Goal: Find specific page/section: Find specific page/section

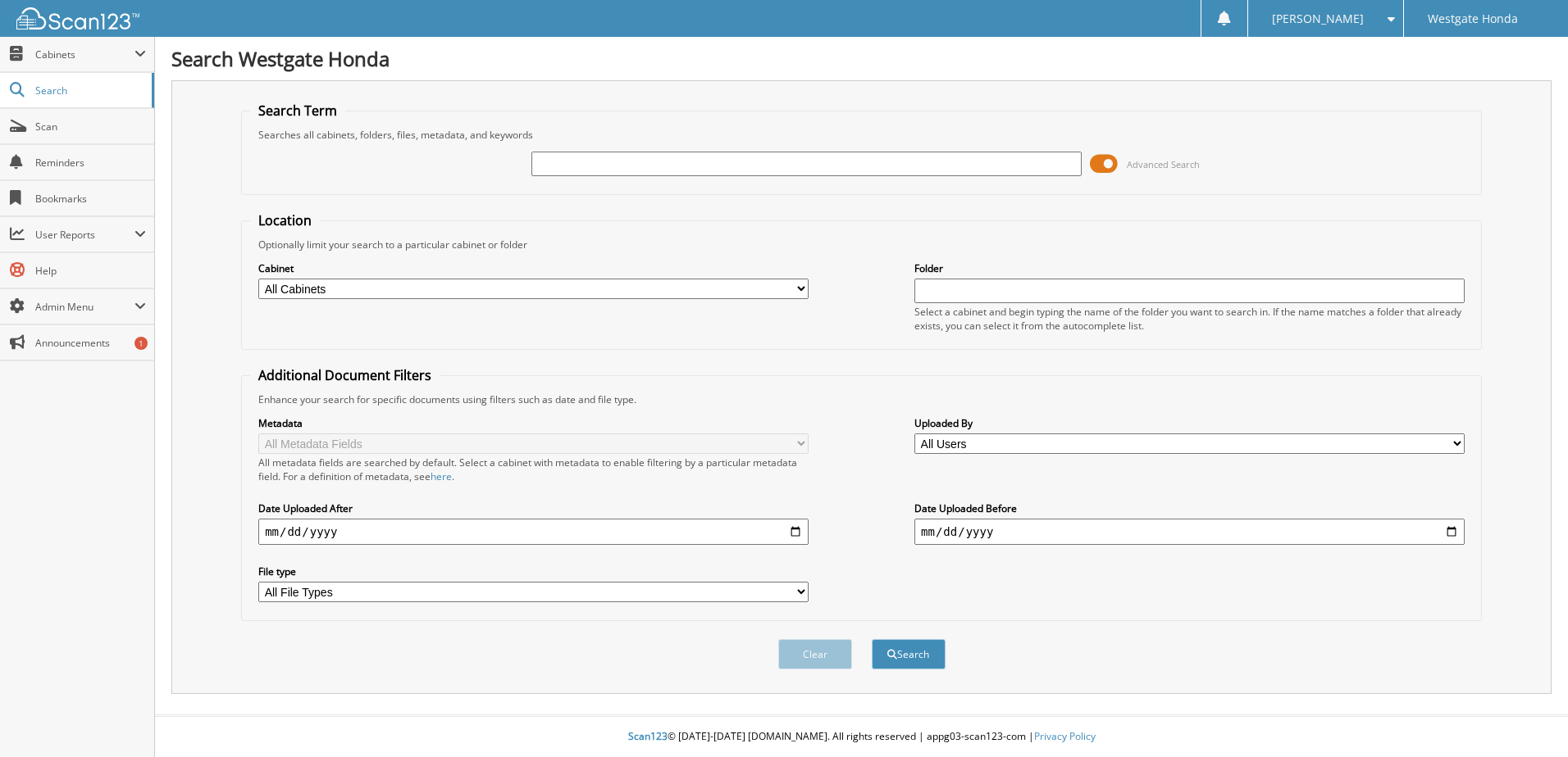
click at [542, 164] on input "text" at bounding box center [806, 163] width 550 height 24
type input "63886"
click at [1098, 158] on span at bounding box center [1103, 163] width 28 height 24
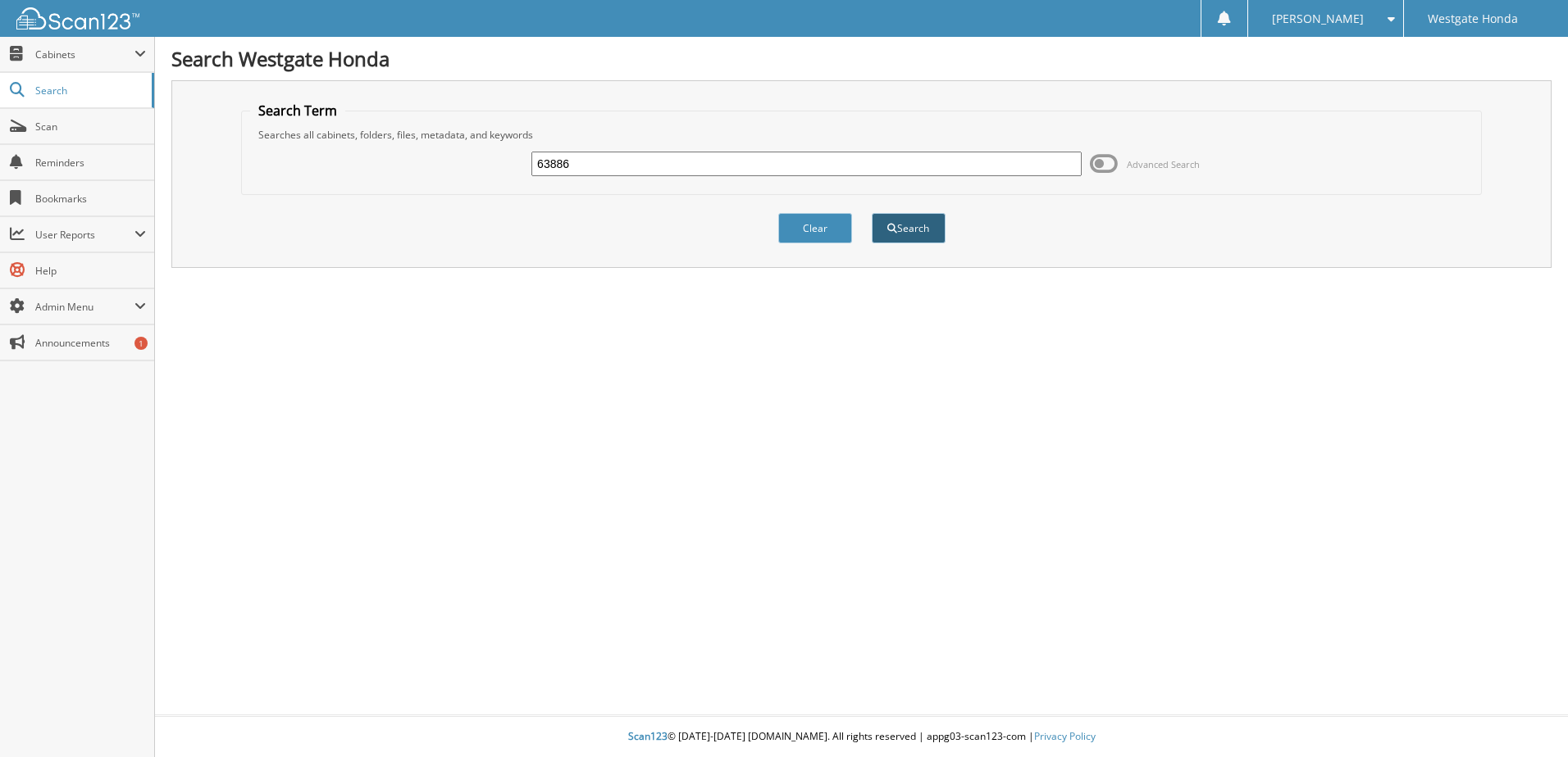
click at [916, 233] on button "Search" at bounding box center [909, 229] width 74 height 31
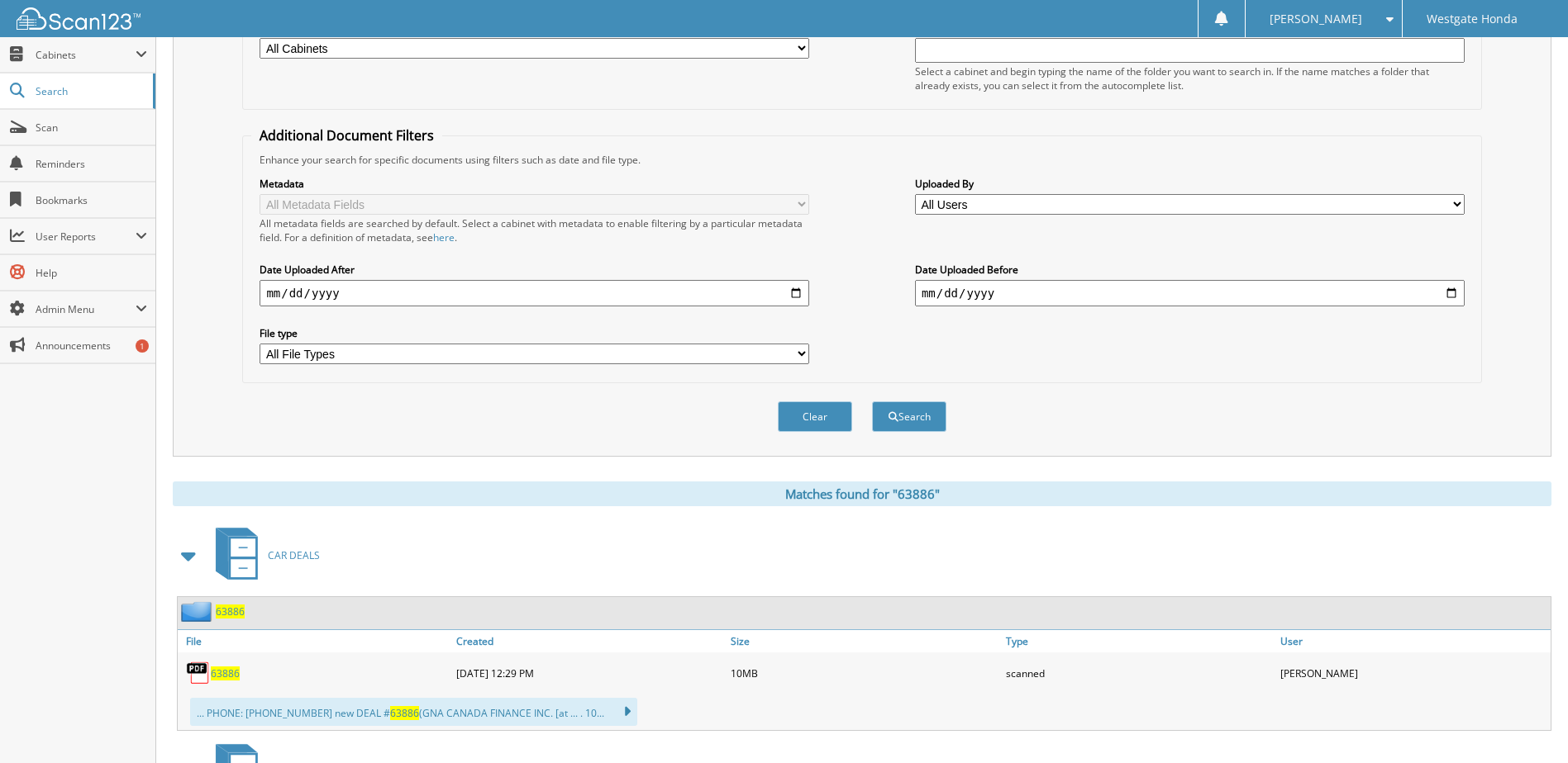
scroll to position [248, 0]
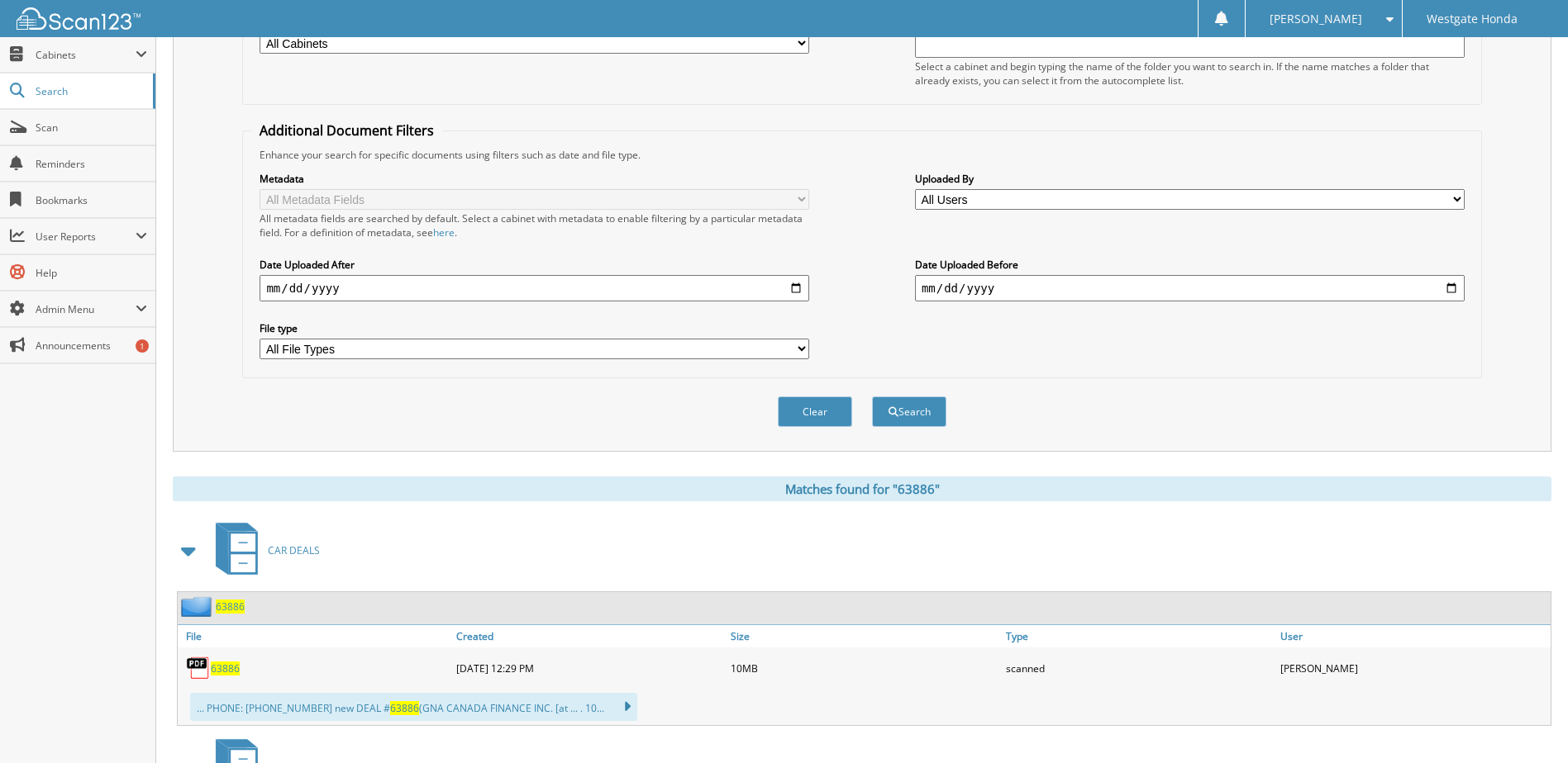
click at [228, 671] on span "63886" at bounding box center [225, 668] width 29 height 14
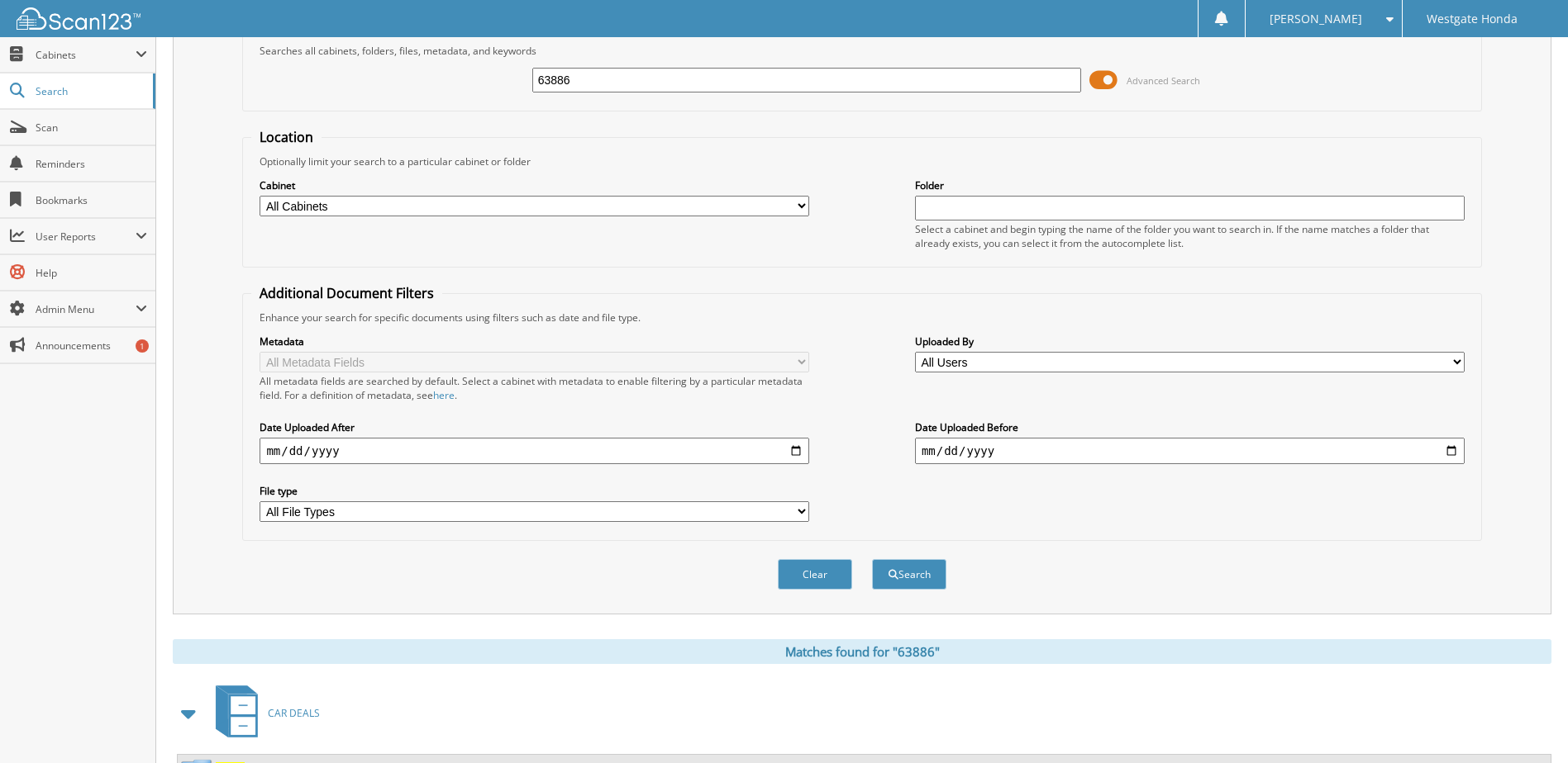
scroll to position [0, 0]
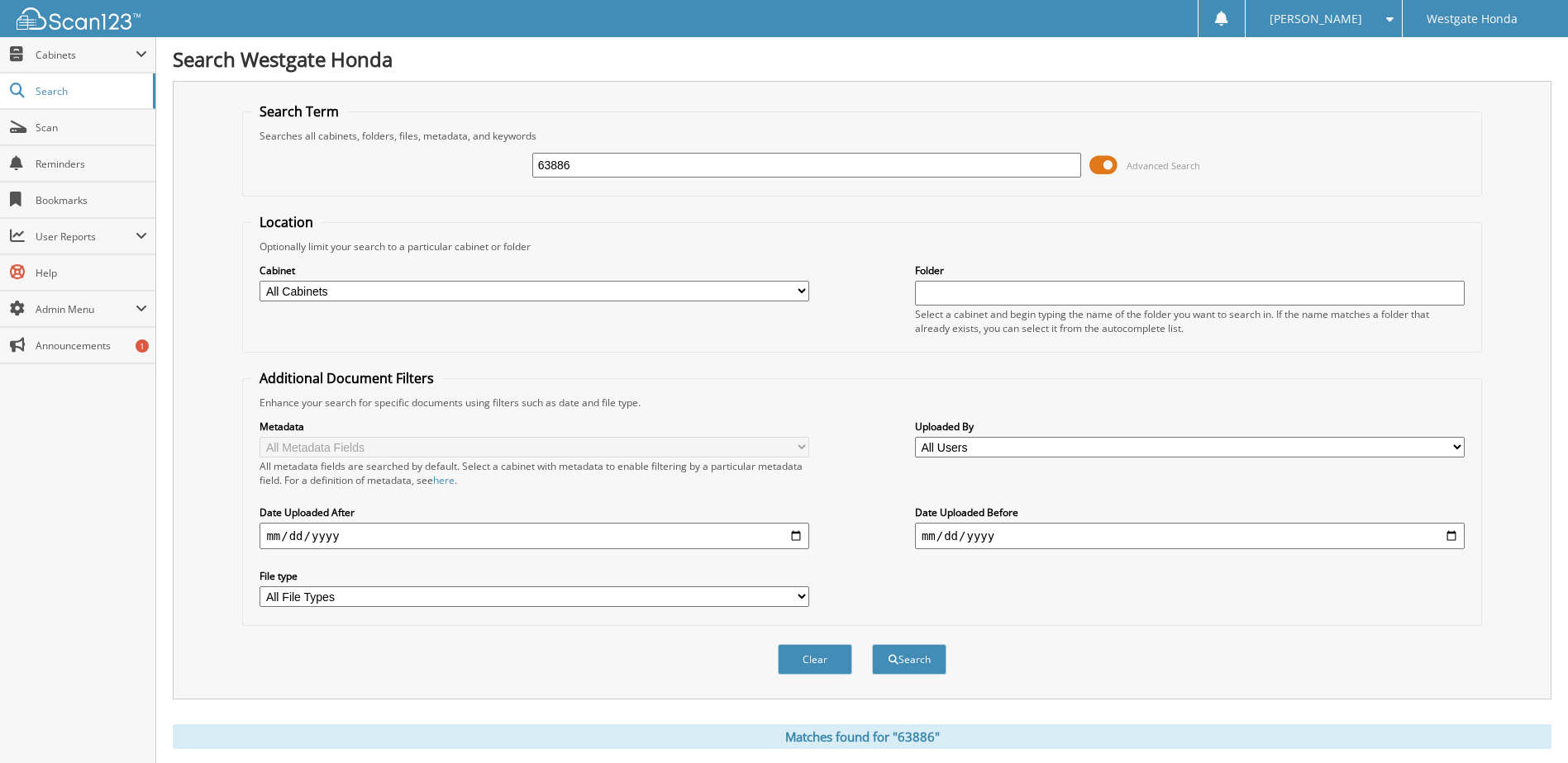
drag, startPoint x: 578, startPoint y: 166, endPoint x: 525, endPoint y: 168, distance: 53.0
click at [525, 168] on div "63886 Advanced Search" at bounding box center [861, 165] width 1220 height 44
type input "64268"
click at [872, 644] on button "Search" at bounding box center [909, 660] width 74 height 31
click at [1109, 162] on span at bounding box center [1102, 164] width 28 height 24
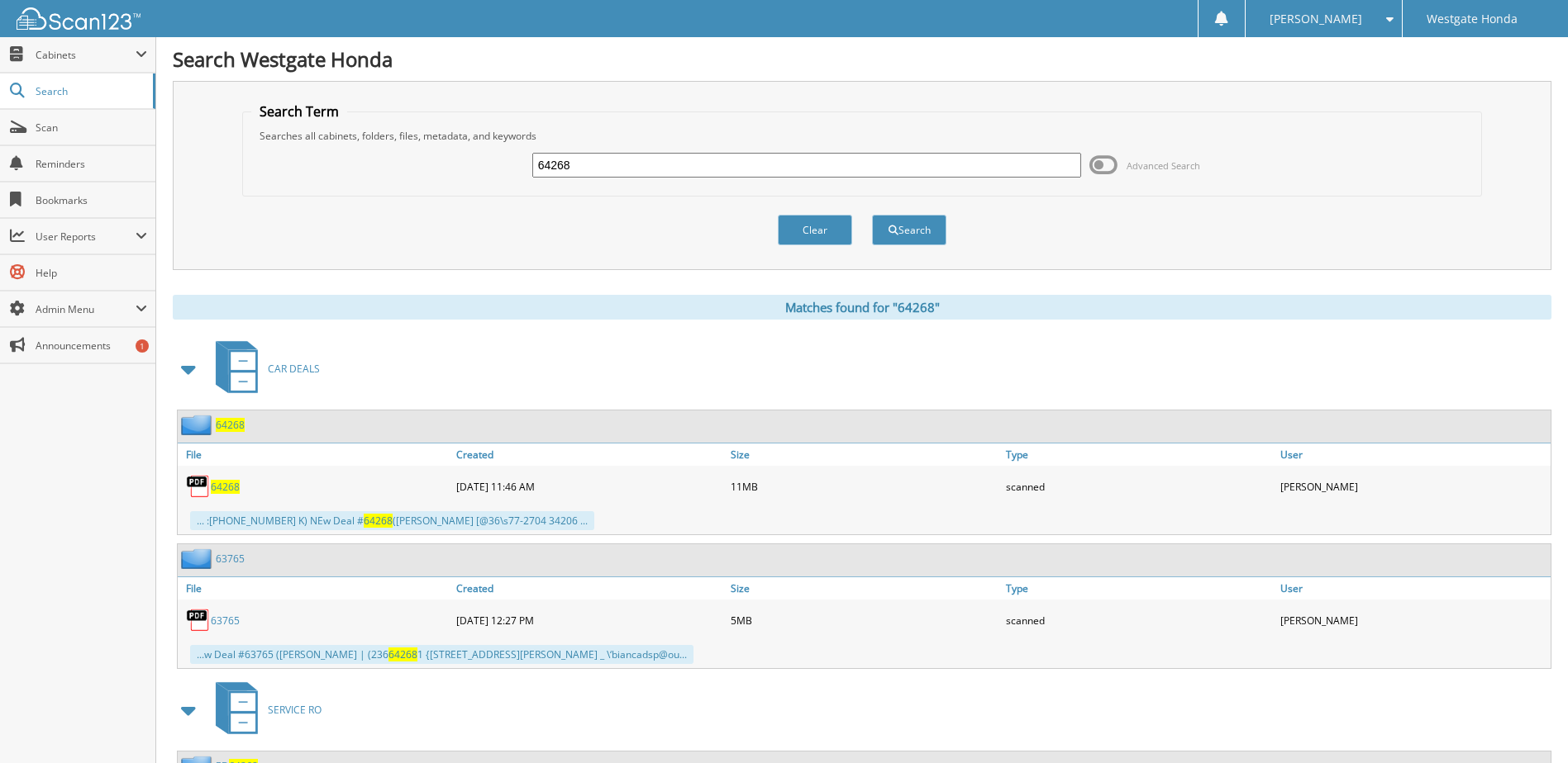
click at [221, 487] on span "64268" at bounding box center [225, 486] width 29 height 14
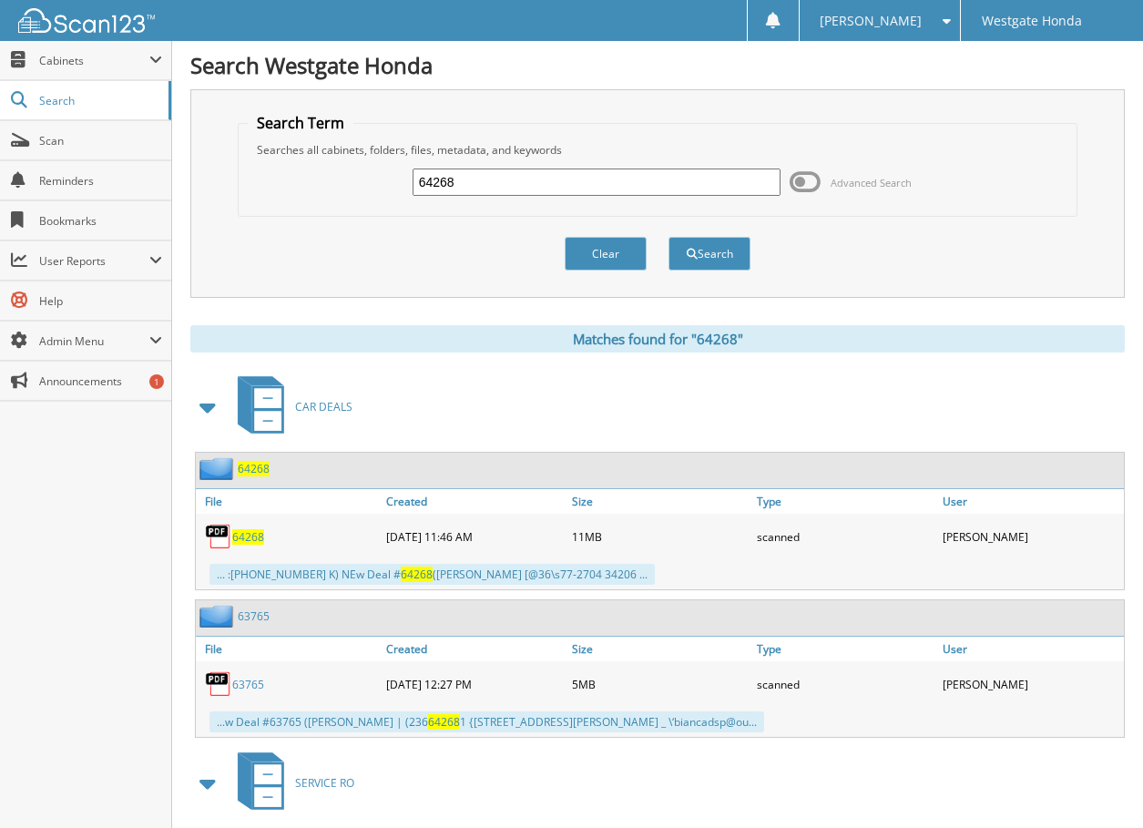
drag, startPoint x: 469, startPoint y: 188, endPoint x: 370, endPoint y: 199, distance: 99.9
click at [375, 194] on div "64268 Advanced Search" at bounding box center [657, 182] width 819 height 49
type input "64577"
click at [668, 237] on button "Search" at bounding box center [709, 254] width 82 height 34
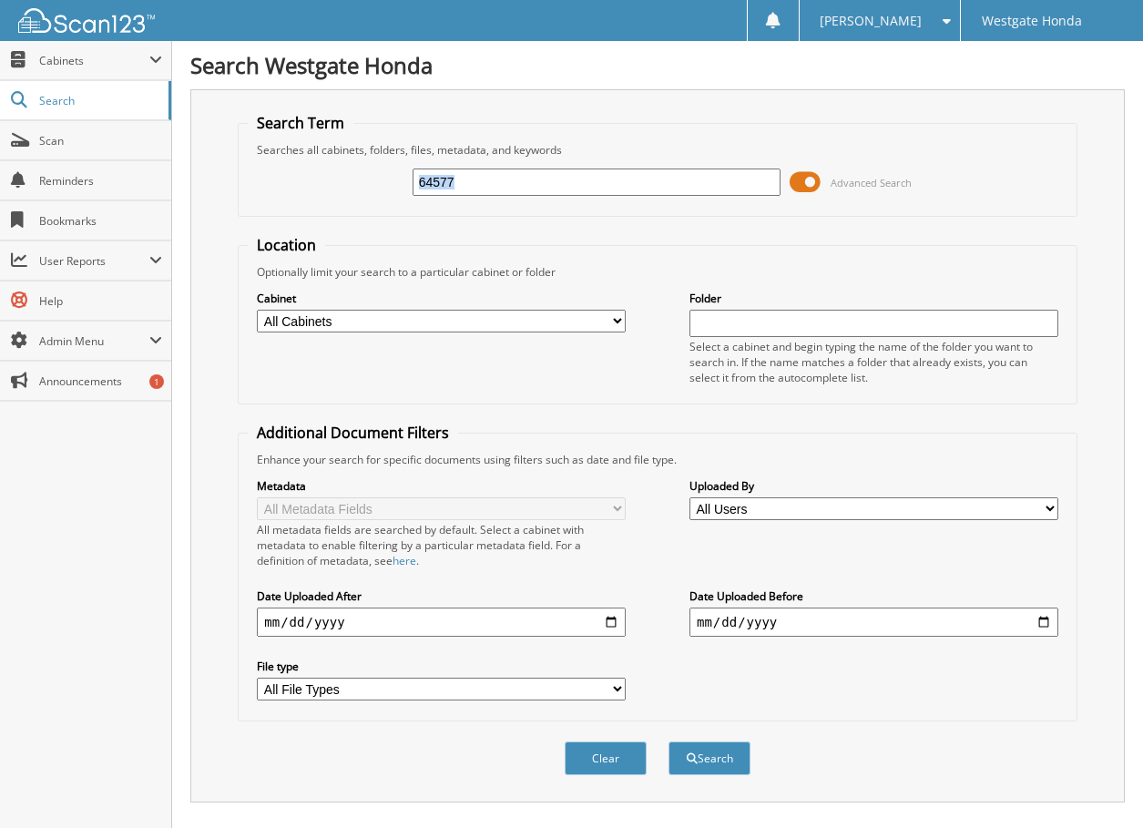
drag, startPoint x: 809, startPoint y: 178, endPoint x: 784, endPoint y: 183, distance: 25.2
click at [784, 183] on div "64577 Advanced Search" at bounding box center [657, 182] width 819 height 49
click at [809, 174] on span at bounding box center [805, 181] width 31 height 27
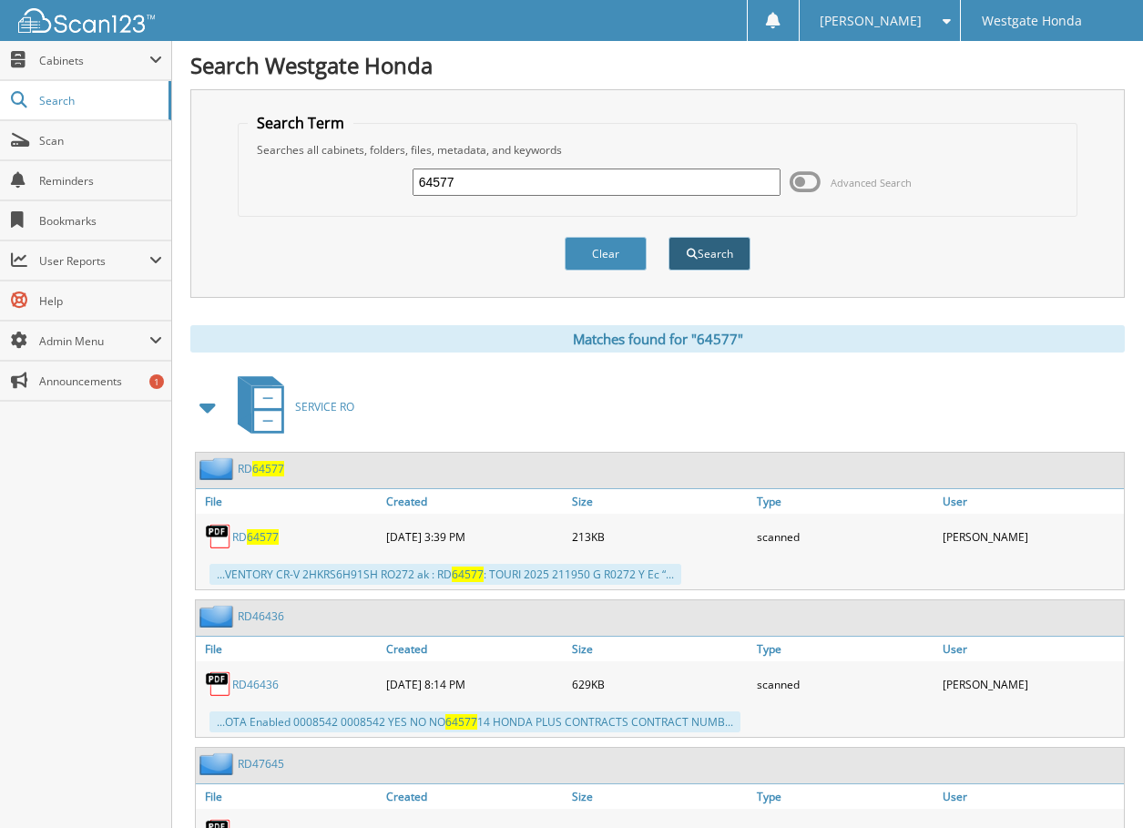
click at [694, 244] on button "Search" at bounding box center [709, 254] width 82 height 34
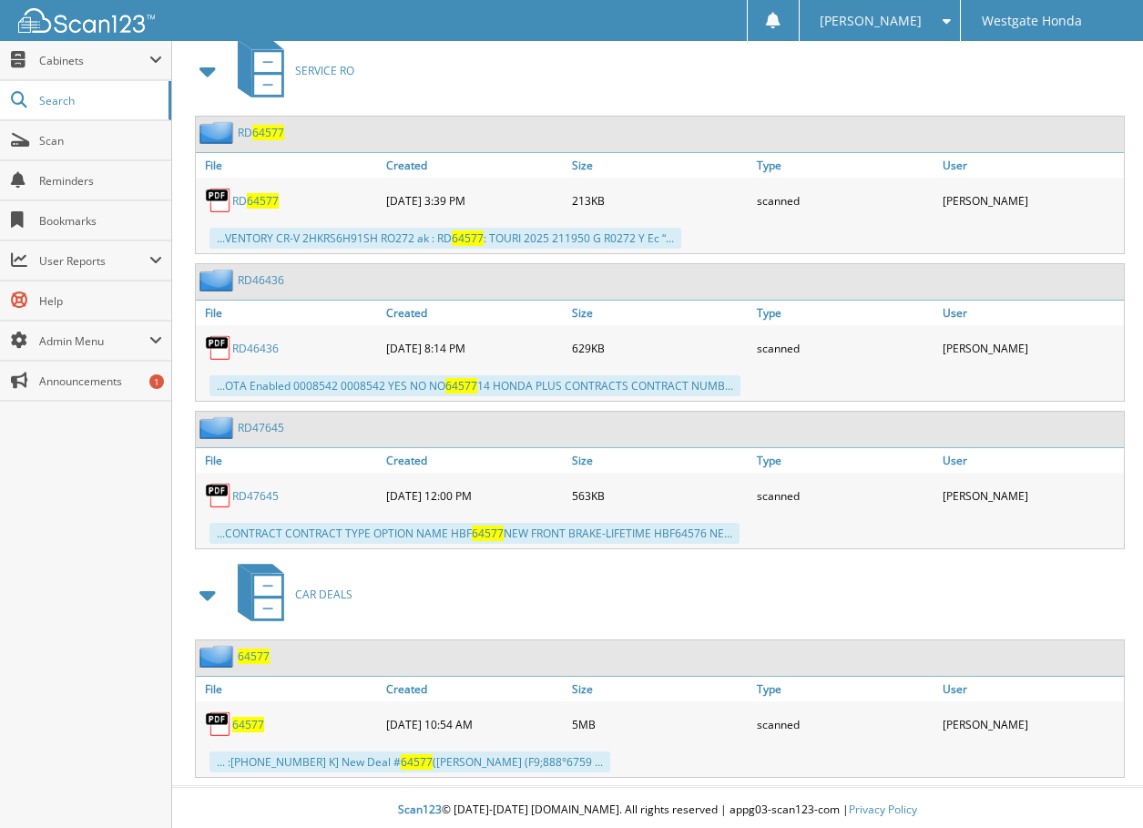
scroll to position [846, 0]
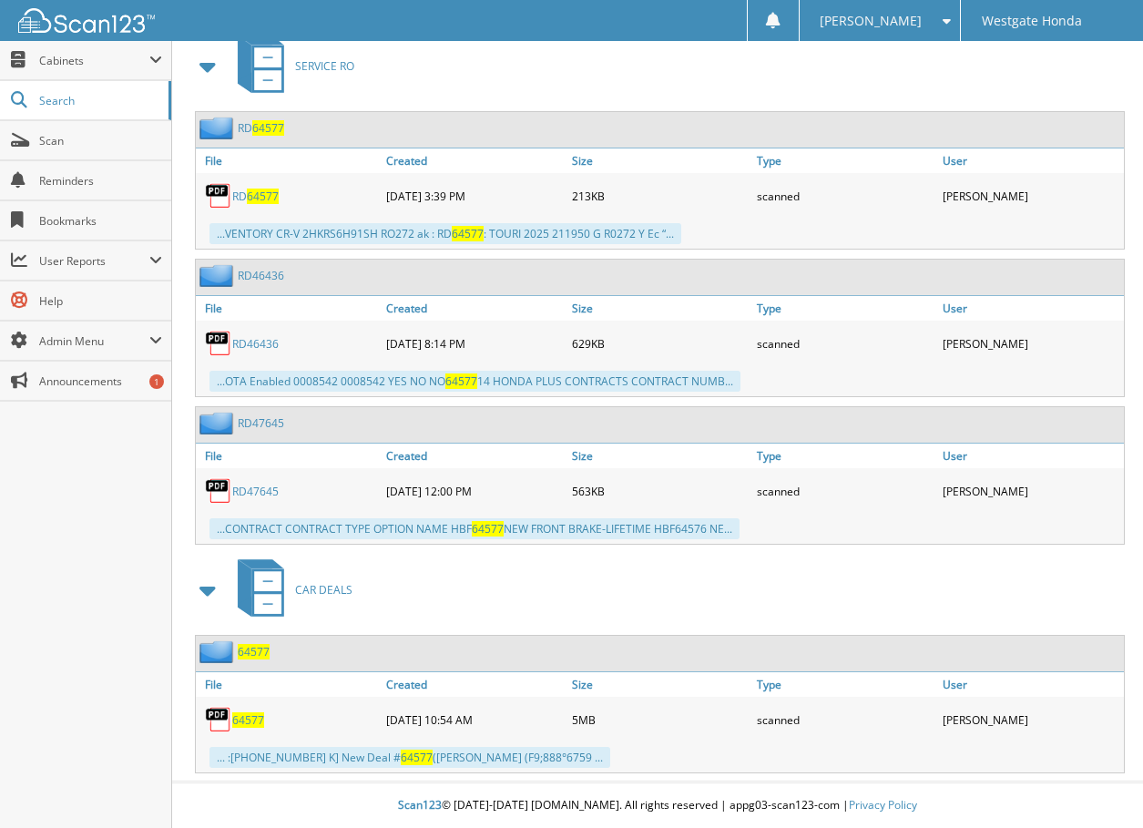
click at [352, 594] on div "CAR DEALS" at bounding box center [657, 590] width 934 height 72
click at [327, 596] on span "CAR DEALS" at bounding box center [323, 589] width 57 height 15
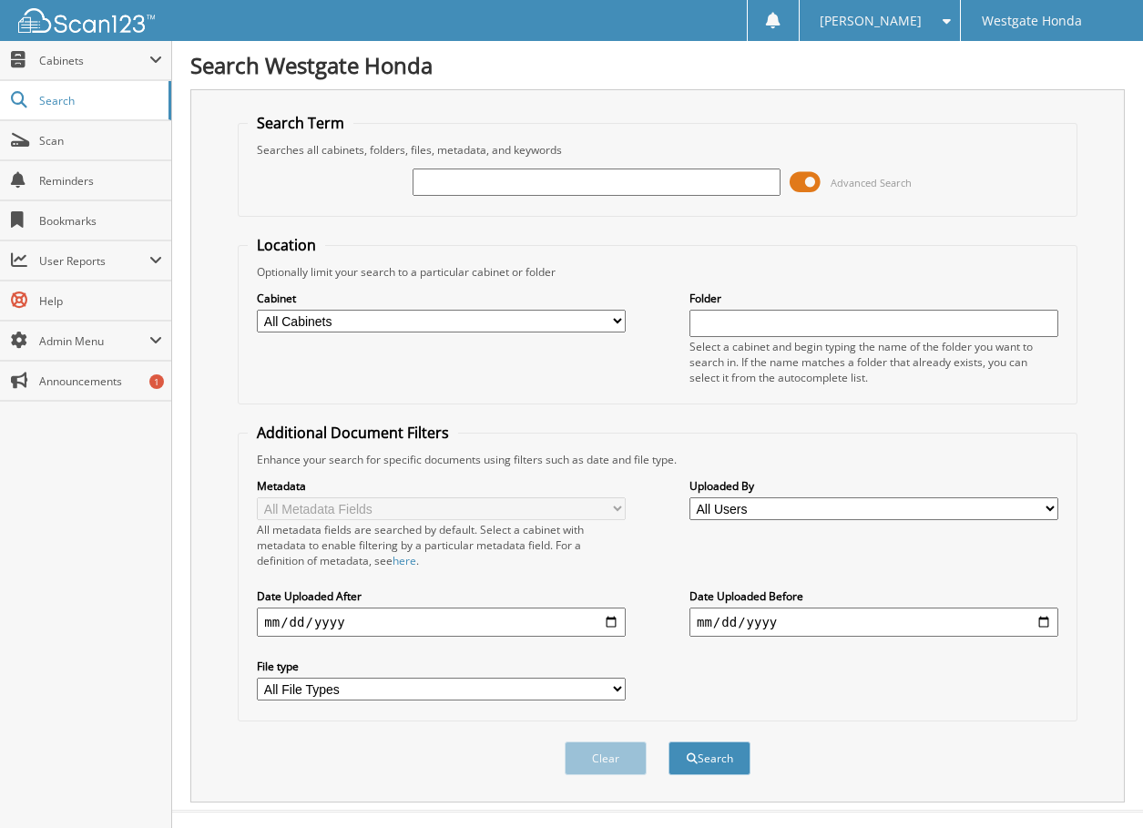
click at [431, 179] on input "text" at bounding box center [597, 181] width 369 height 27
type input "64577"
click at [809, 182] on span at bounding box center [805, 181] width 31 height 27
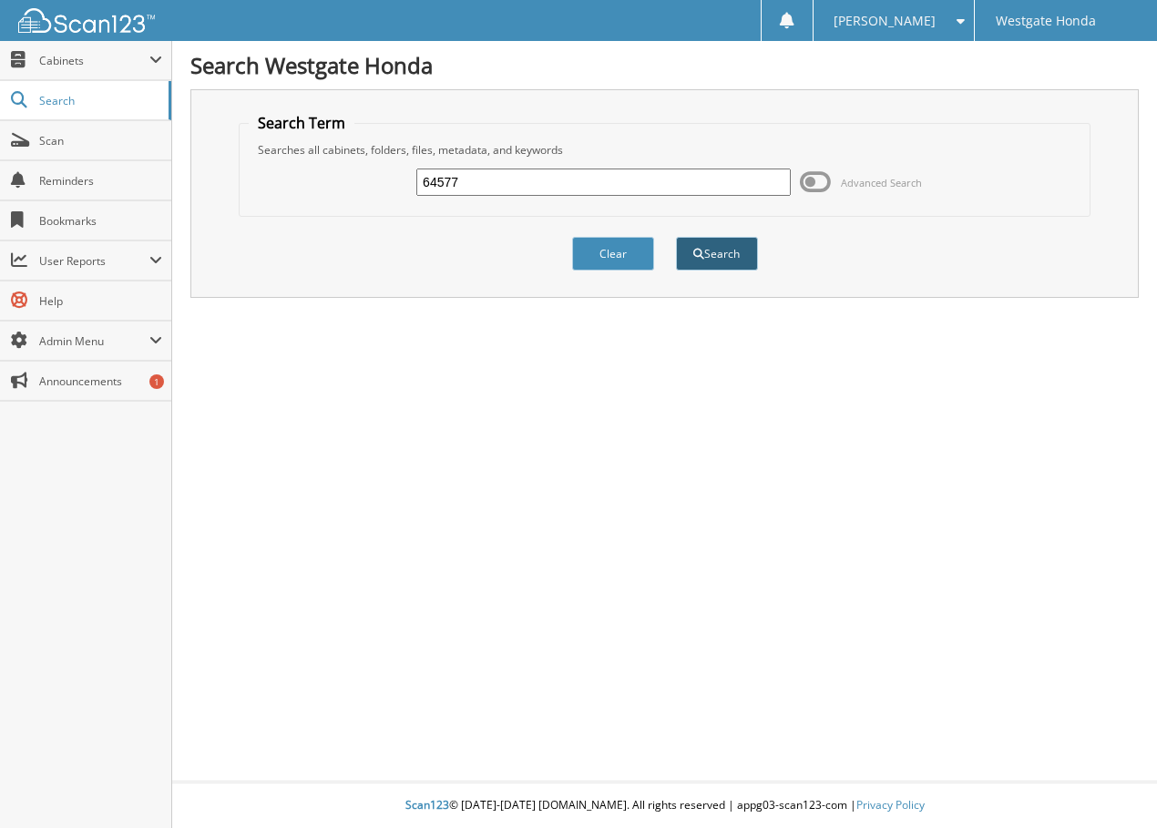
click at [709, 252] on button "Search" at bounding box center [717, 254] width 82 height 34
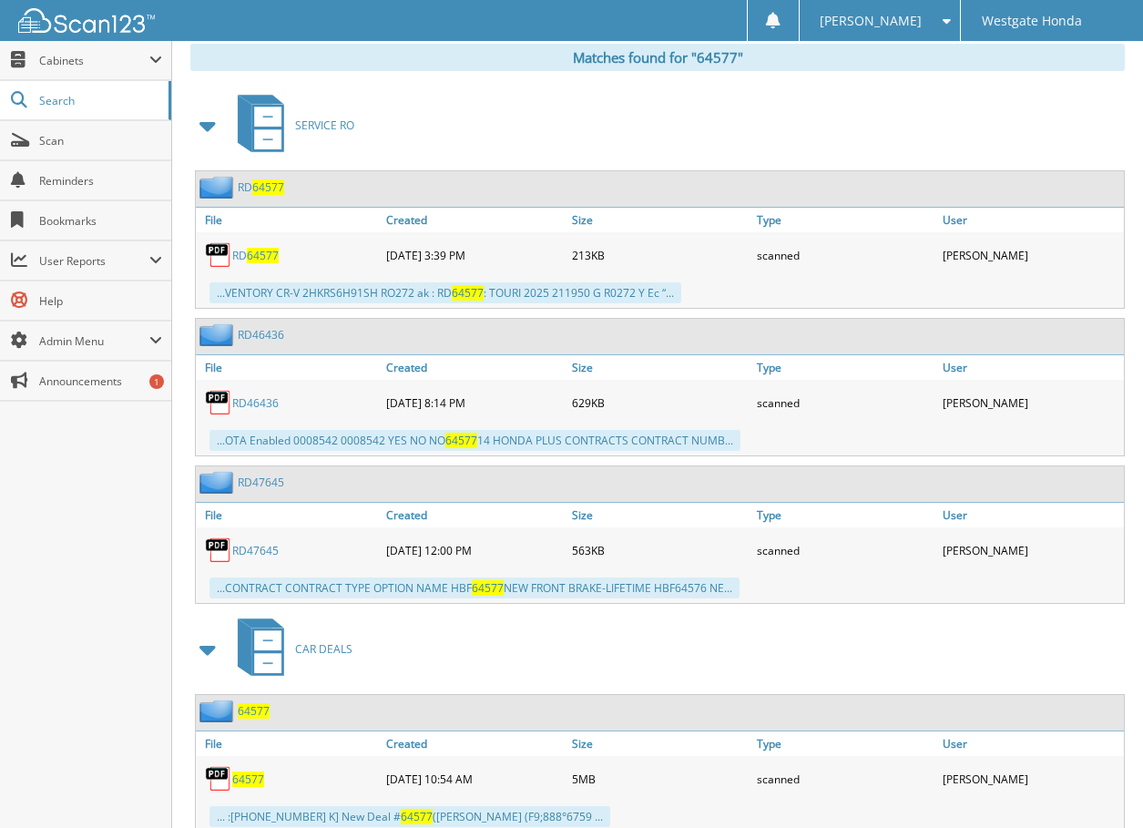
scroll to position [846, 0]
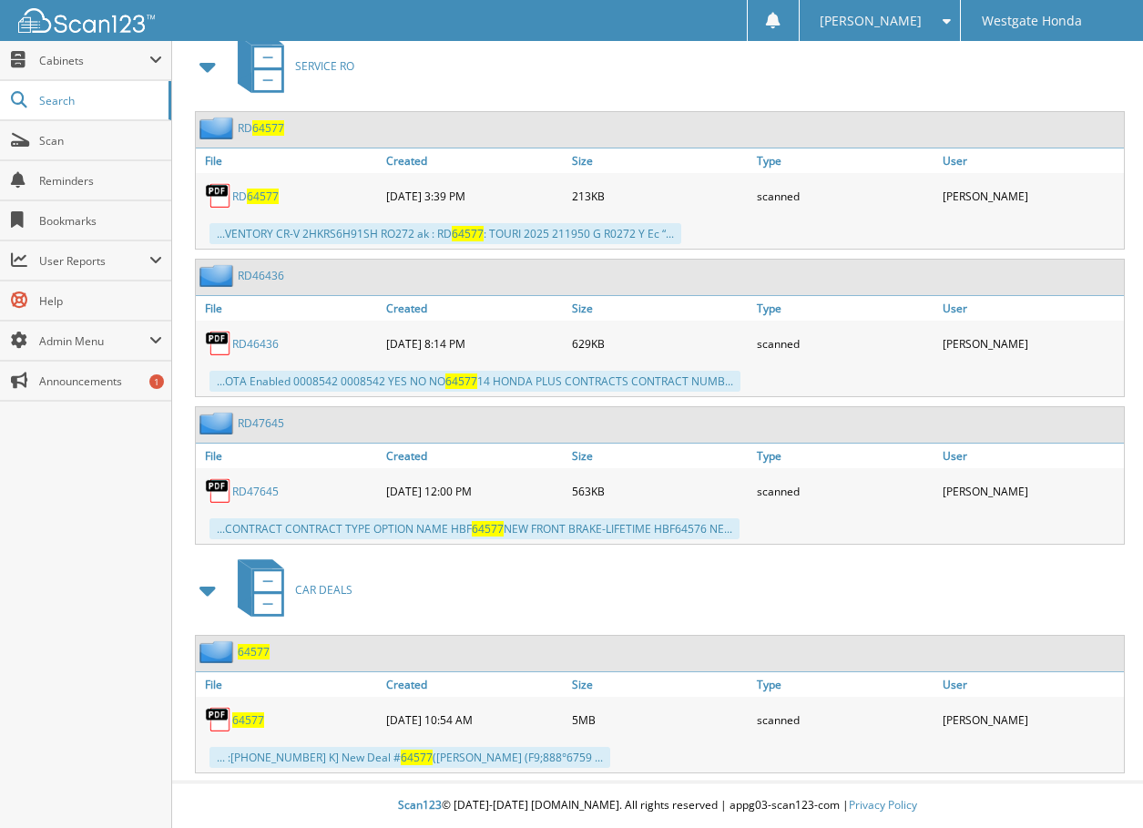
click at [256, 721] on span "64577" at bounding box center [248, 719] width 32 height 15
